Goal: Task Accomplishment & Management: Complete application form

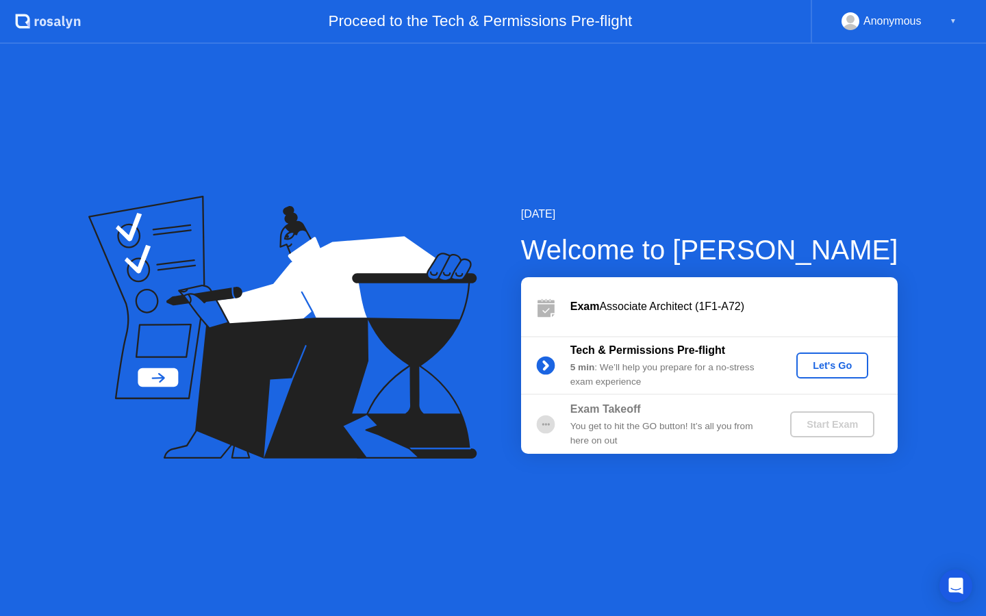
click at [830, 366] on div "Let's Go" at bounding box center [832, 365] width 61 height 11
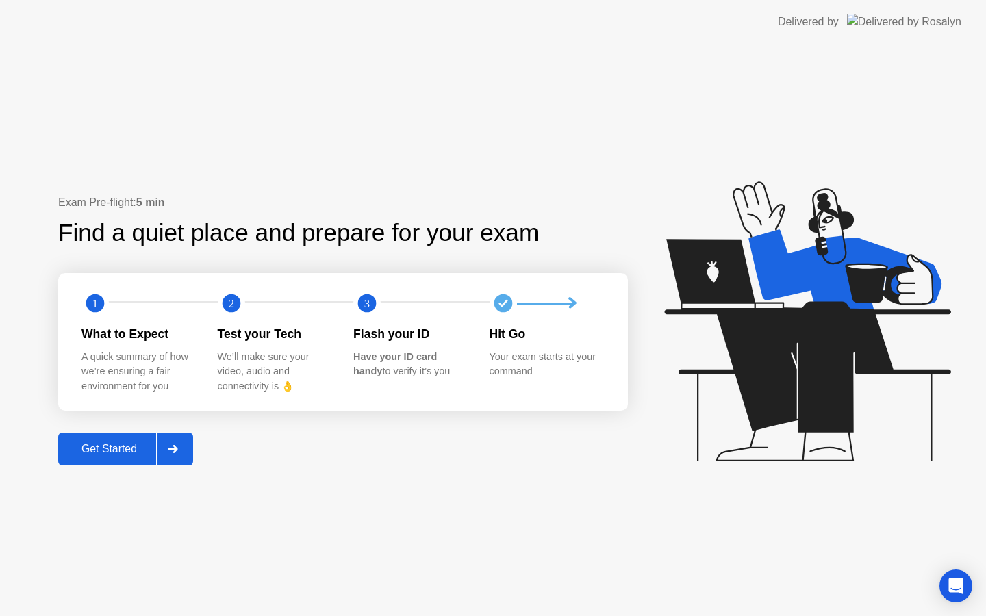
click at [188, 457] on div at bounding box center [172, 450] width 33 height 32
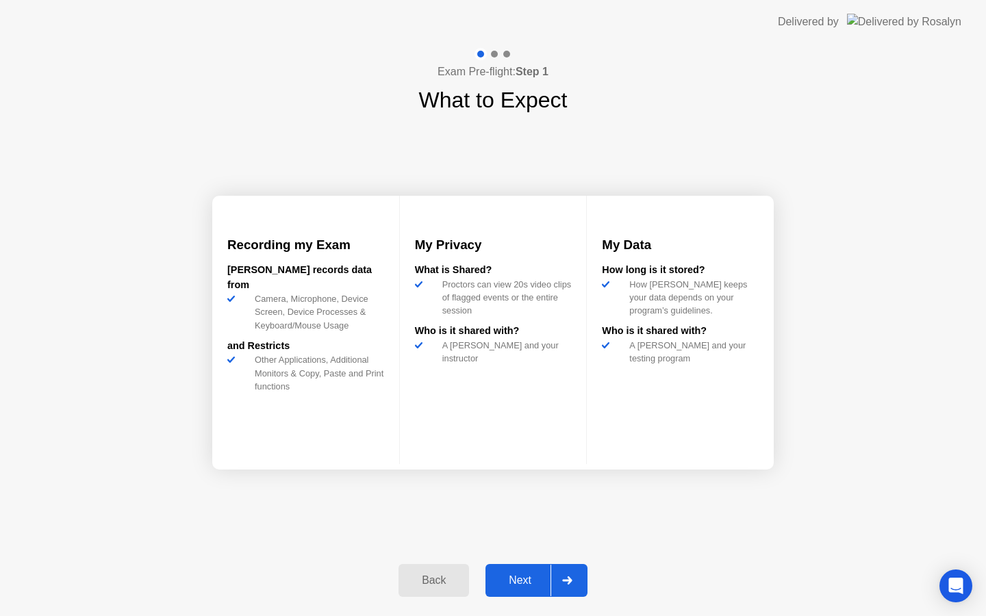
click at [565, 573] on div at bounding box center [567, 581] width 33 height 32
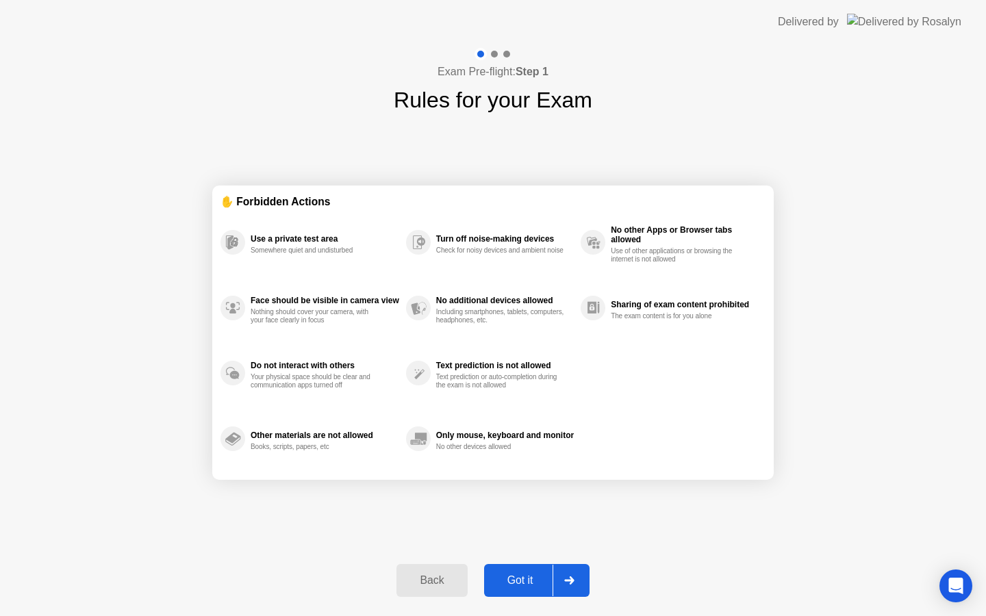
click at [564, 576] on div at bounding box center [569, 581] width 33 height 32
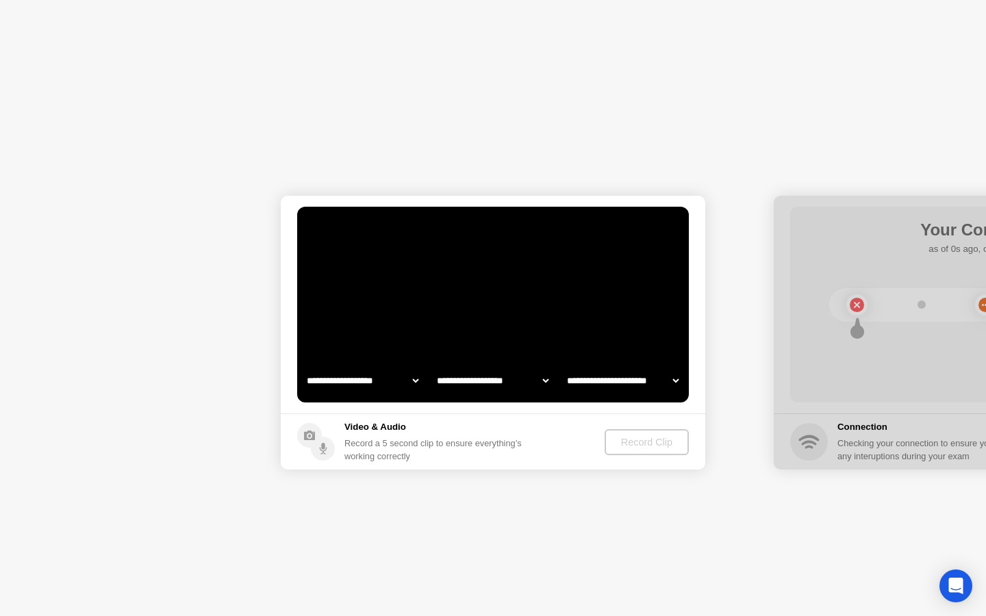
select select "**********"
select select "*******"
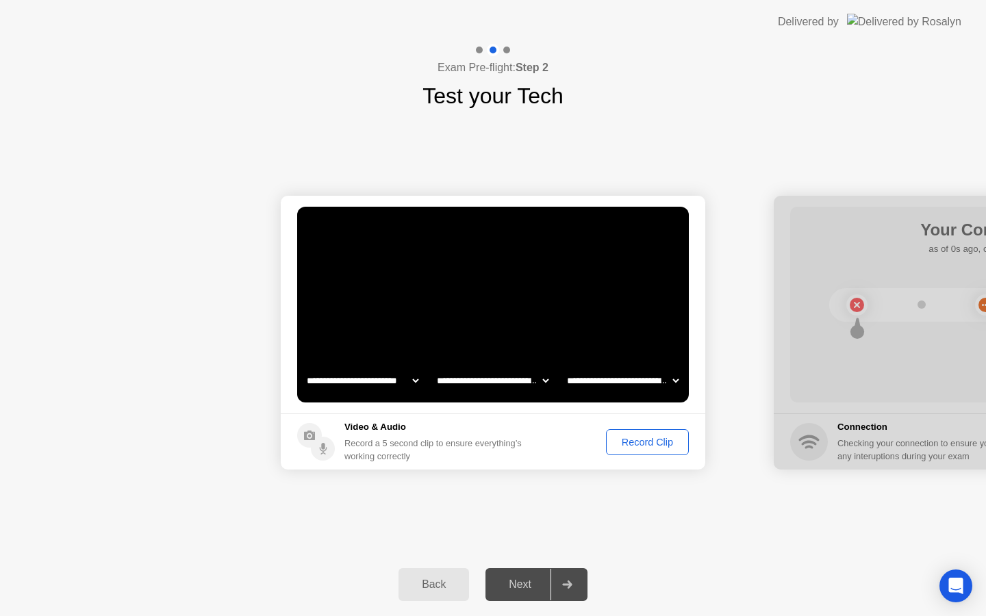
click at [634, 449] on button "Record Clip" at bounding box center [647, 442] width 83 height 26
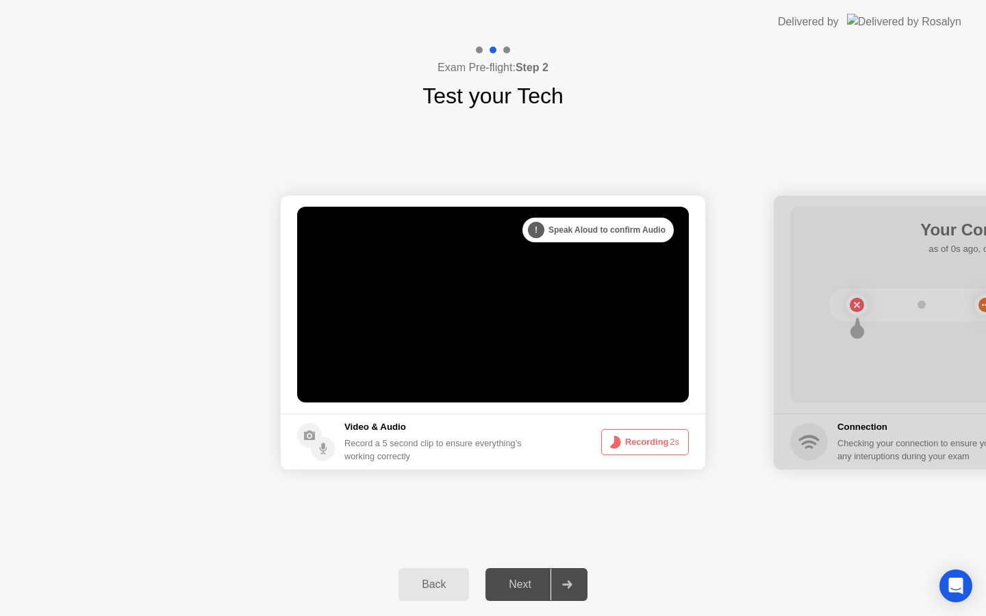
click at [578, 574] on div at bounding box center [567, 585] width 33 height 32
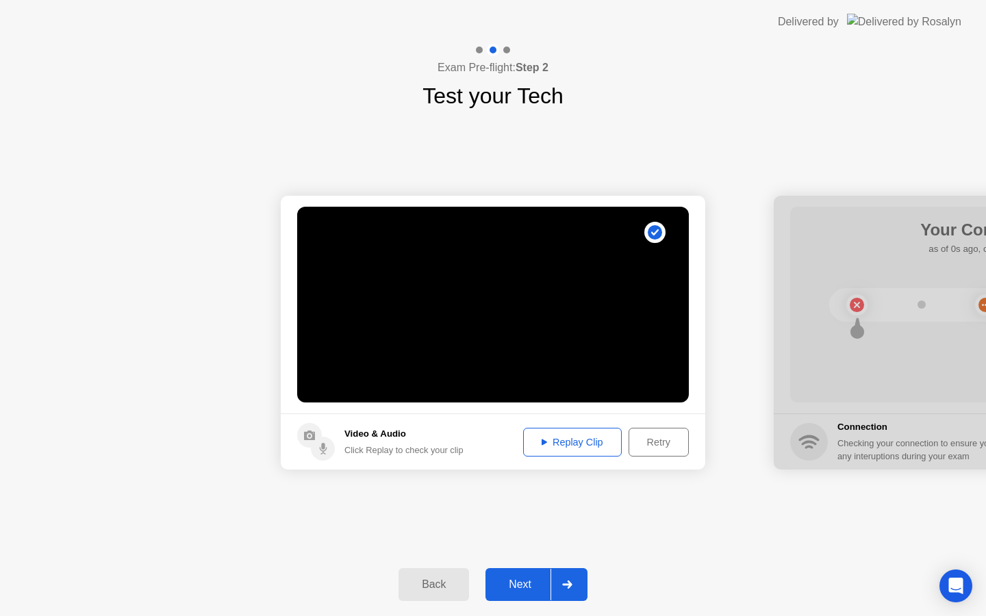
click at [577, 449] on button "Replay Clip" at bounding box center [572, 442] width 99 height 29
click at [562, 575] on div at bounding box center [567, 585] width 33 height 32
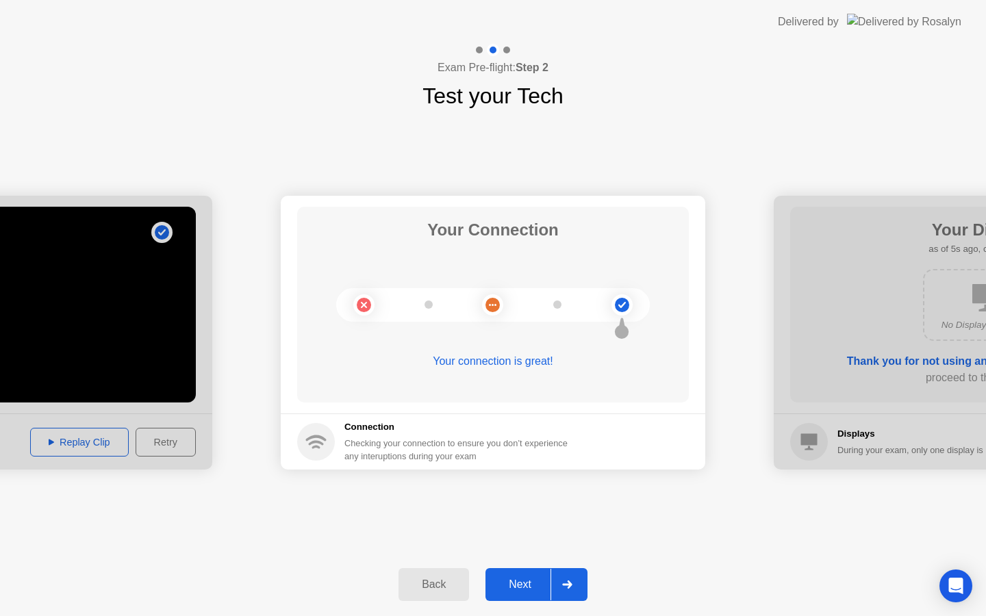
click at [510, 595] on button "Next" at bounding box center [537, 585] width 102 height 33
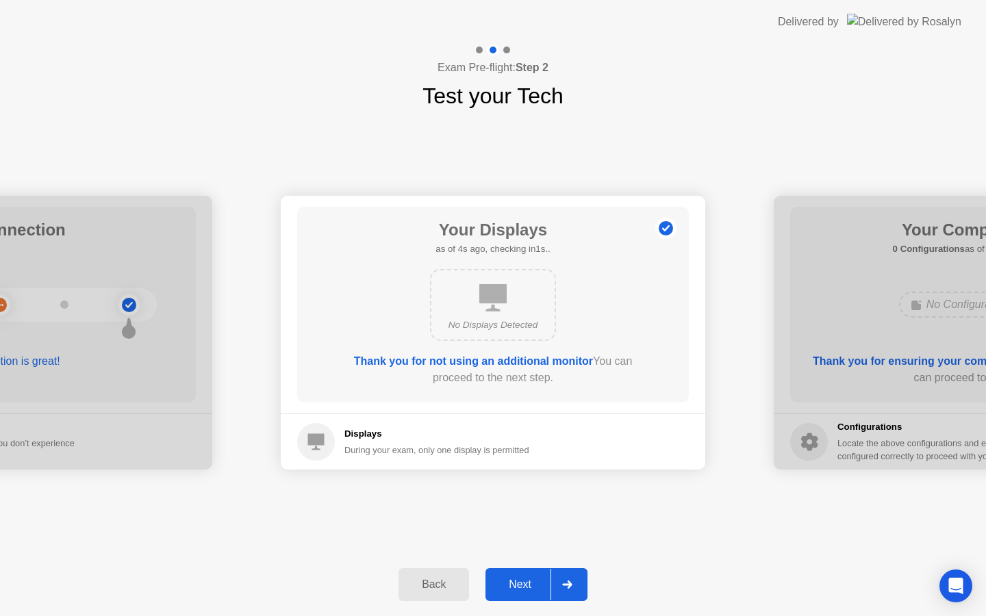
click at [518, 579] on div "Next" at bounding box center [520, 585] width 61 height 12
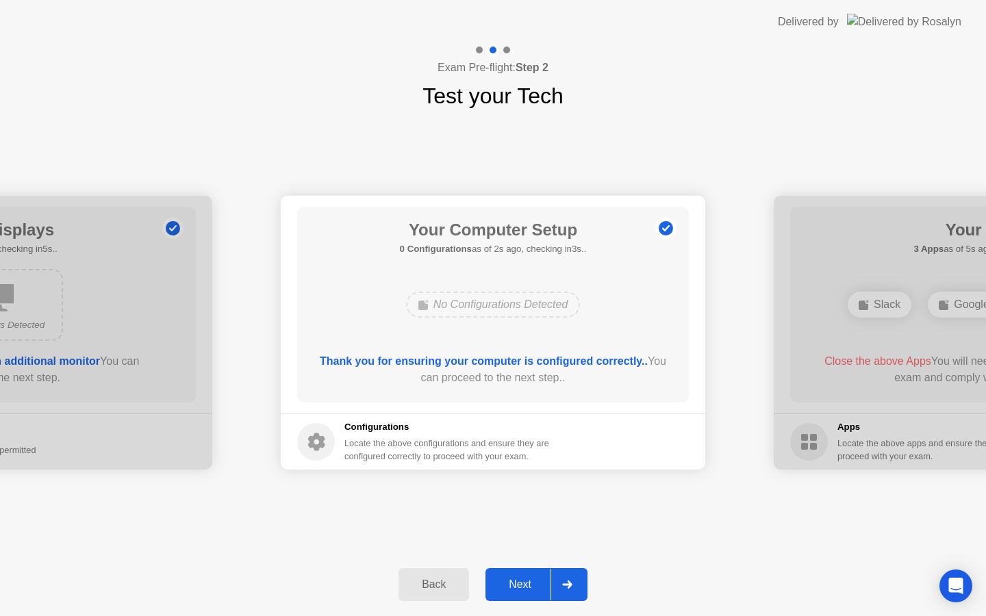
click at [518, 579] on div "Next" at bounding box center [520, 585] width 61 height 12
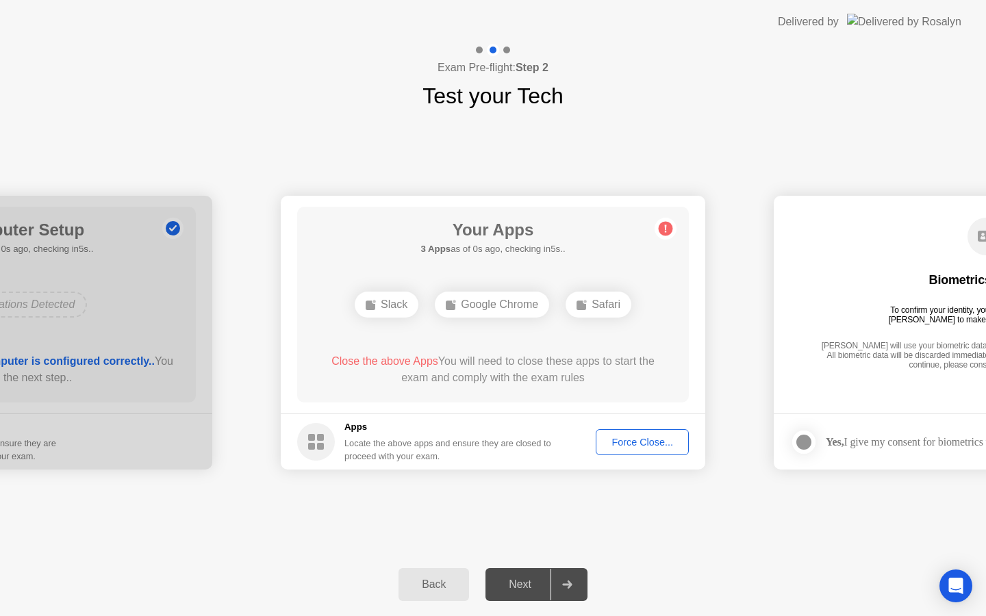
click at [493, 307] on div "Google Chrome" at bounding box center [492, 305] width 114 height 26
click at [473, 304] on div "Google Chrome" at bounding box center [492, 305] width 114 height 26
click at [491, 309] on div "Google Chrome" at bounding box center [492, 305] width 114 height 26
click at [462, 303] on div "Google Chrome" at bounding box center [492, 305] width 114 height 26
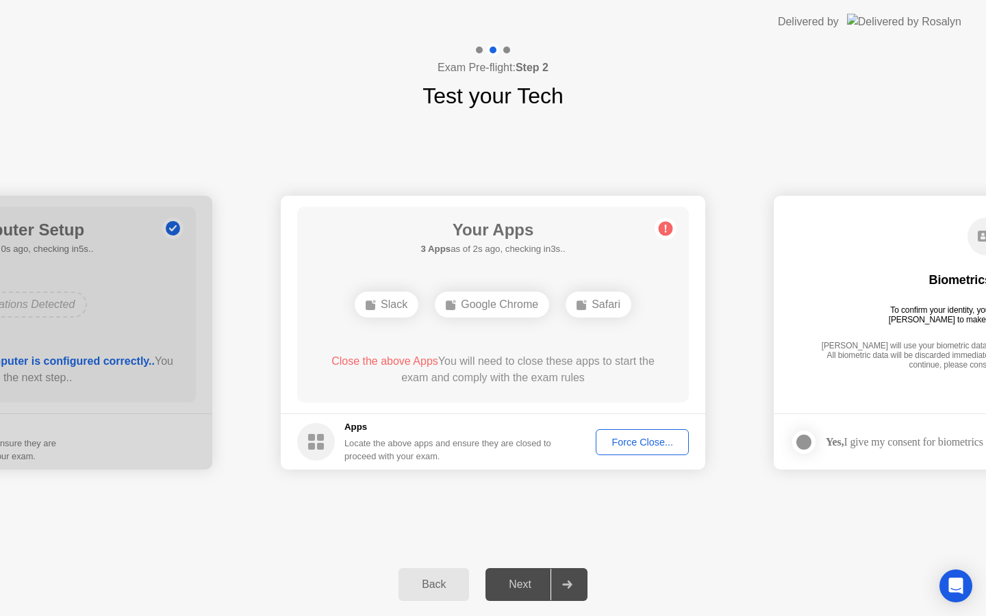
click at [448, 308] on rect at bounding box center [451, 306] width 10 height 10
click at [623, 441] on div "Force Close..." at bounding box center [643, 442] width 84 height 11
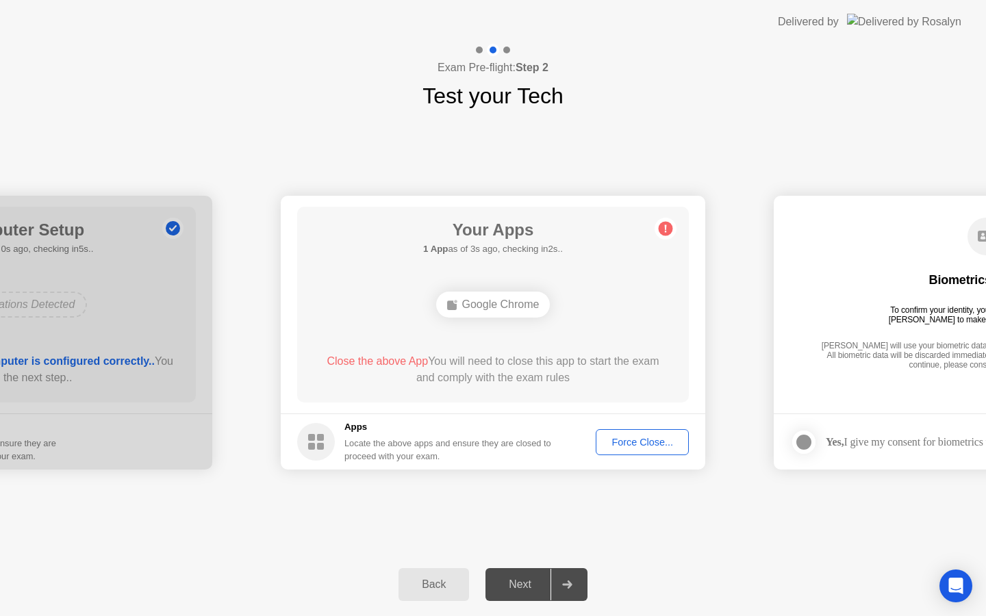
click at [575, 580] on div at bounding box center [567, 585] width 33 height 32
click at [522, 586] on div "Next" at bounding box center [520, 585] width 61 height 12
click at [622, 442] on div "Force Close..." at bounding box center [643, 442] width 84 height 11
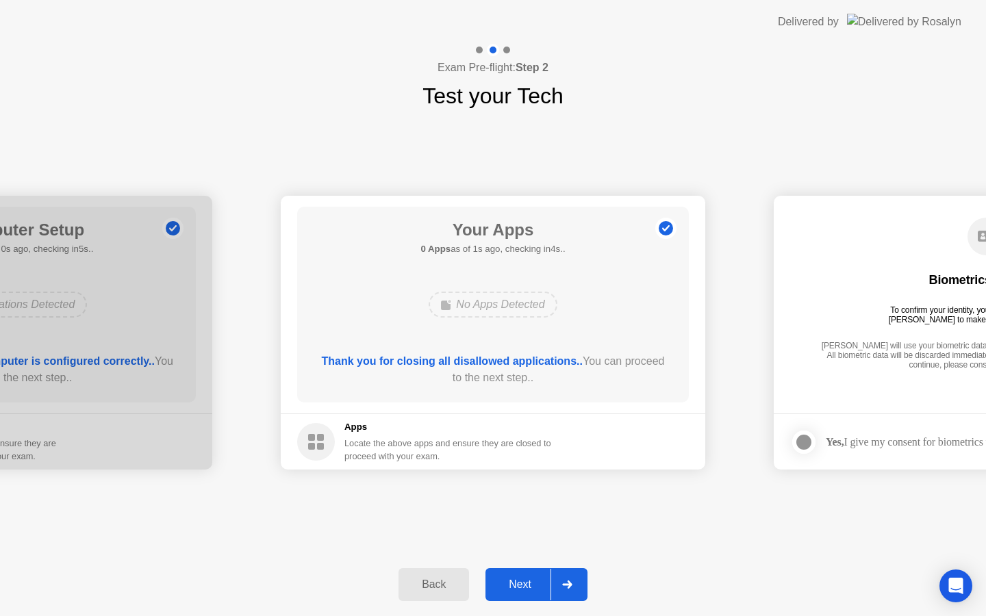
click at [566, 582] on icon at bounding box center [567, 585] width 10 height 8
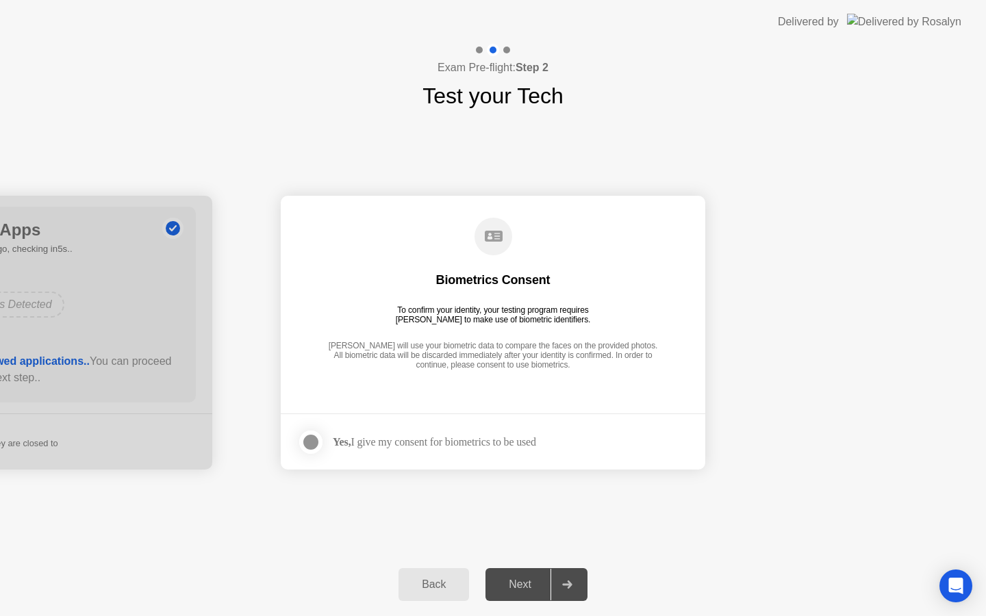
click at [311, 441] on div at bounding box center [311, 442] width 16 height 16
click at [568, 584] on icon at bounding box center [567, 585] width 10 height 8
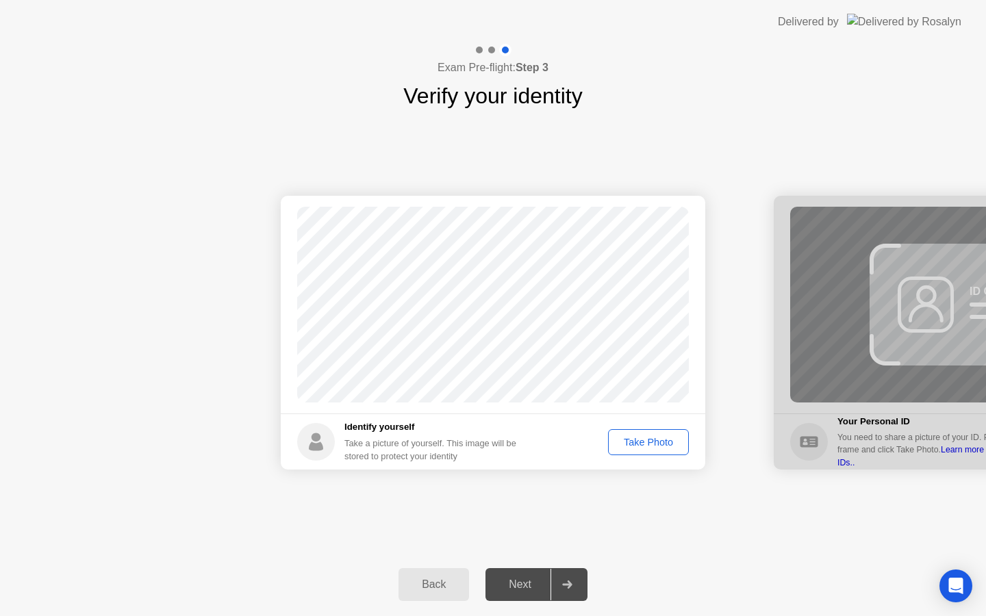
click at [631, 448] on div "Take Photo" at bounding box center [648, 442] width 71 height 11
click at [534, 579] on div "Next" at bounding box center [520, 585] width 61 height 12
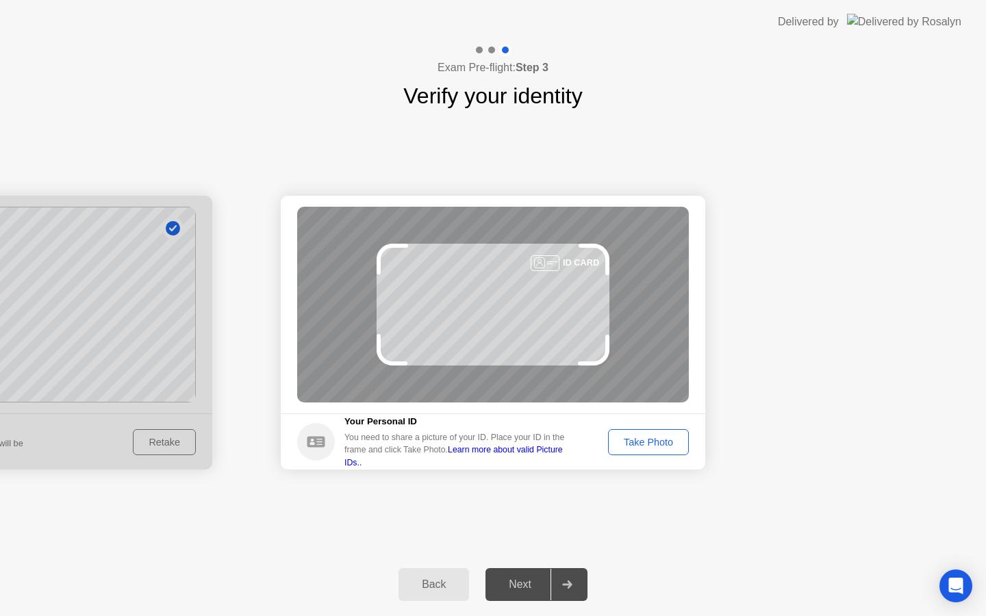
click at [633, 445] on div "Take Photo" at bounding box center [648, 442] width 71 height 11
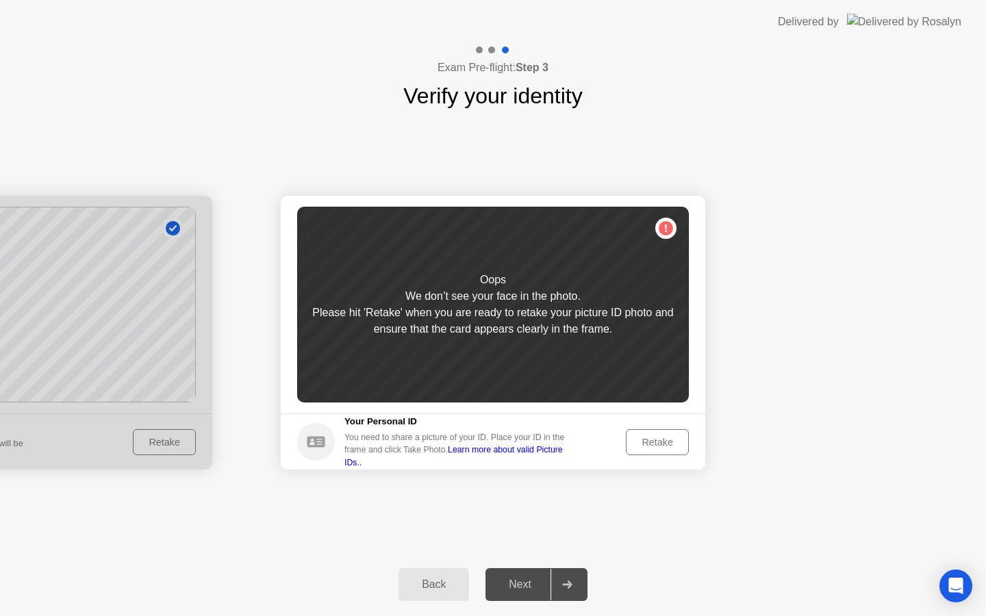
click at [648, 438] on div "Retake" at bounding box center [657, 442] width 53 height 11
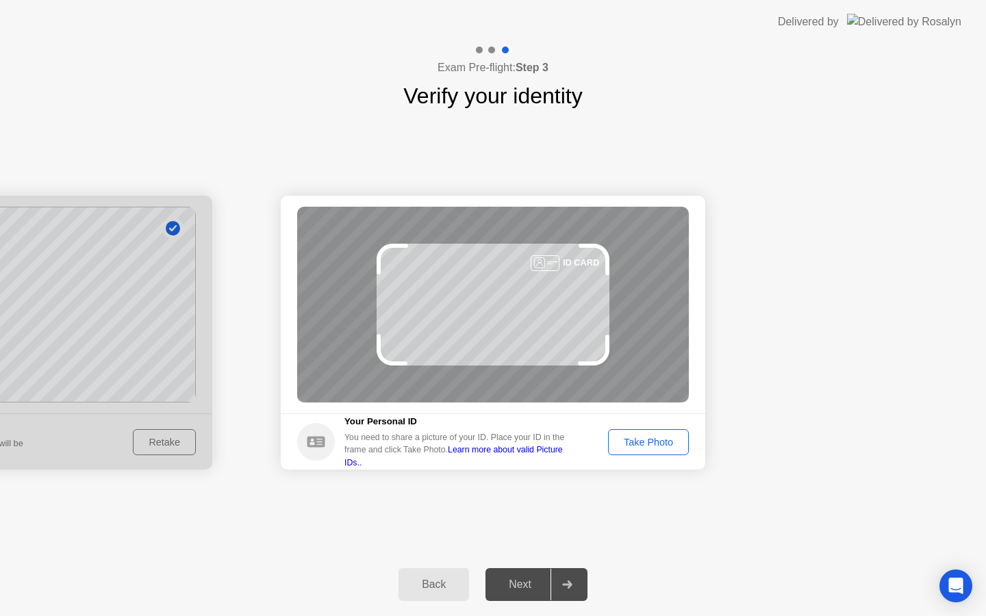
click at [632, 443] on div "Take Photo" at bounding box center [648, 442] width 71 height 11
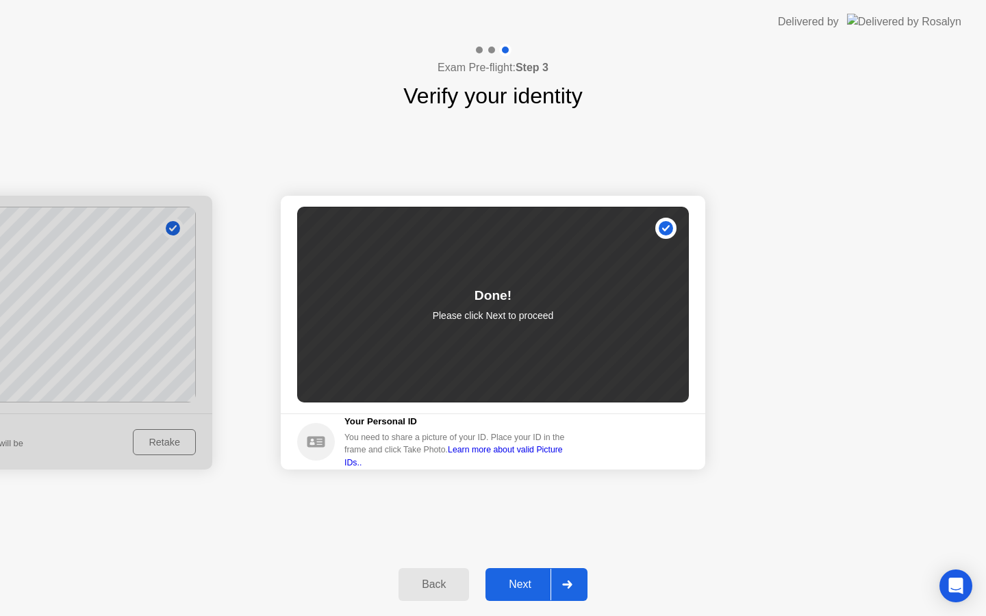
click at [527, 579] on div "Next" at bounding box center [520, 585] width 61 height 12
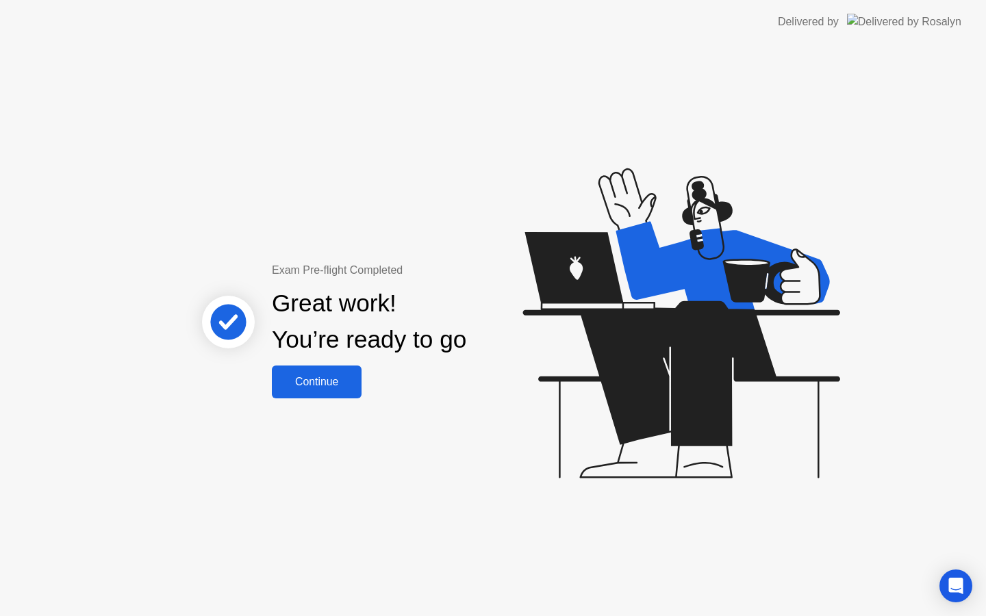
click at [324, 390] on button "Continue" at bounding box center [317, 382] width 90 height 33
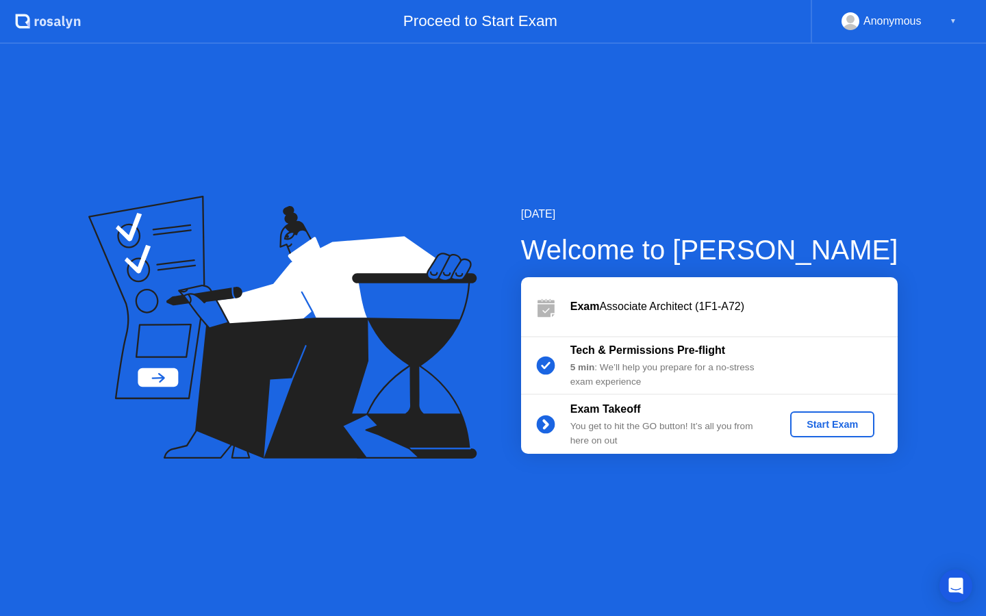
click at [795, 423] on button "Start Exam" at bounding box center [832, 425] width 84 height 26
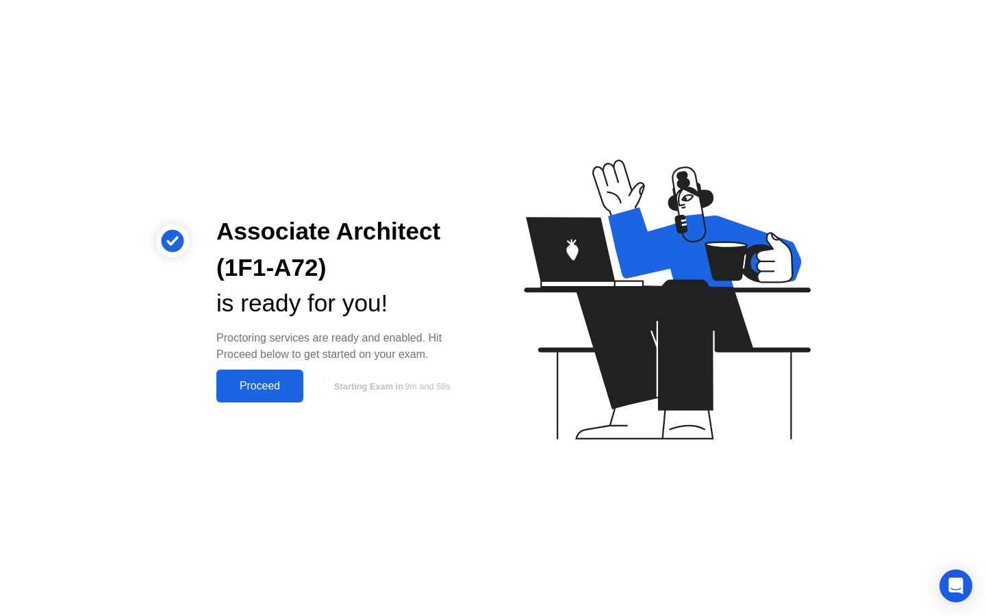
click at [280, 380] on div "Proceed" at bounding box center [260, 386] width 79 height 12
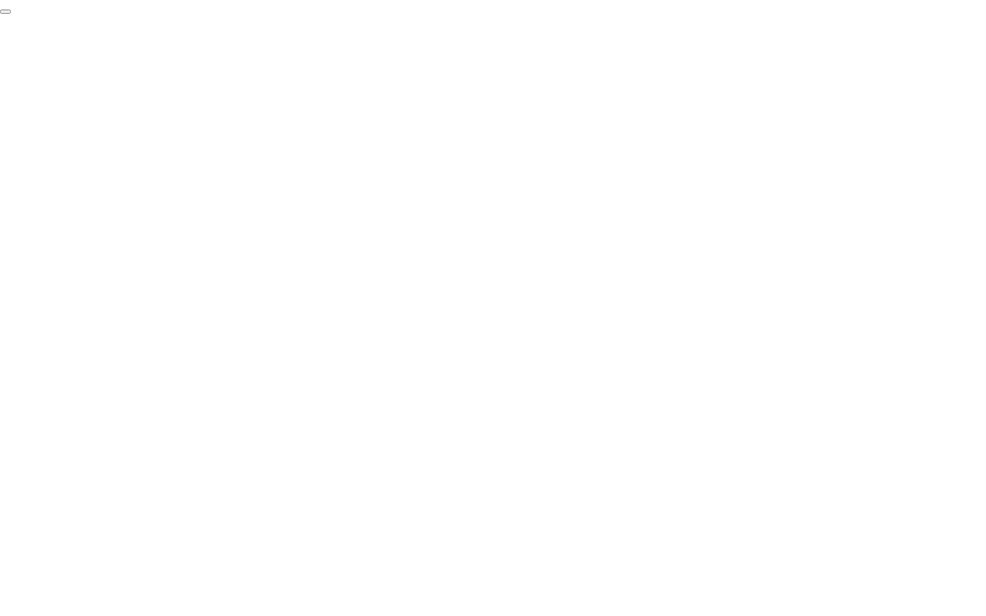
click div "End Proctoring Session"
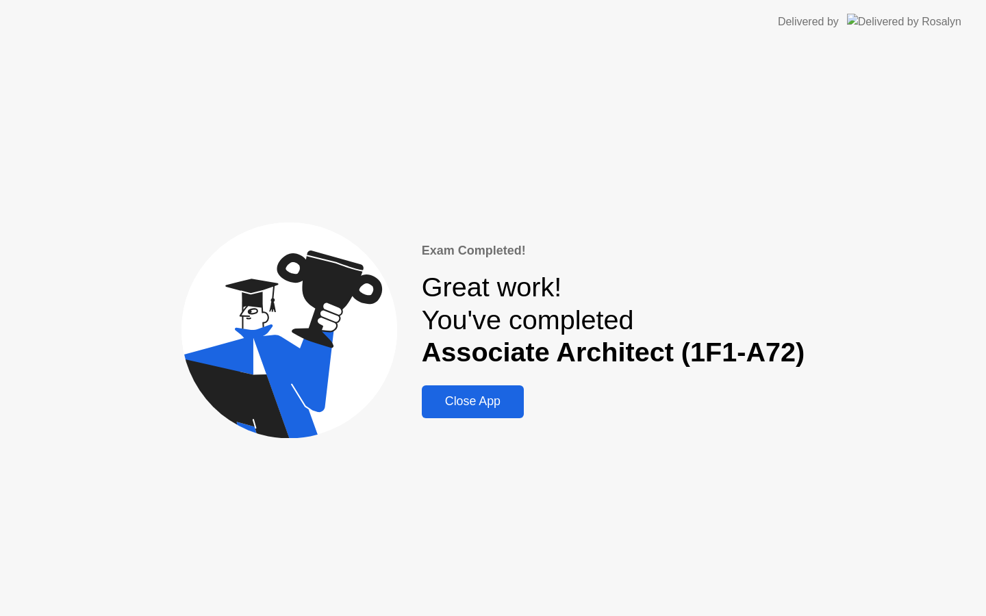
click at [458, 395] on div "Close App" at bounding box center [473, 402] width 94 height 14
